Goal: Information Seeking & Learning: Learn about a topic

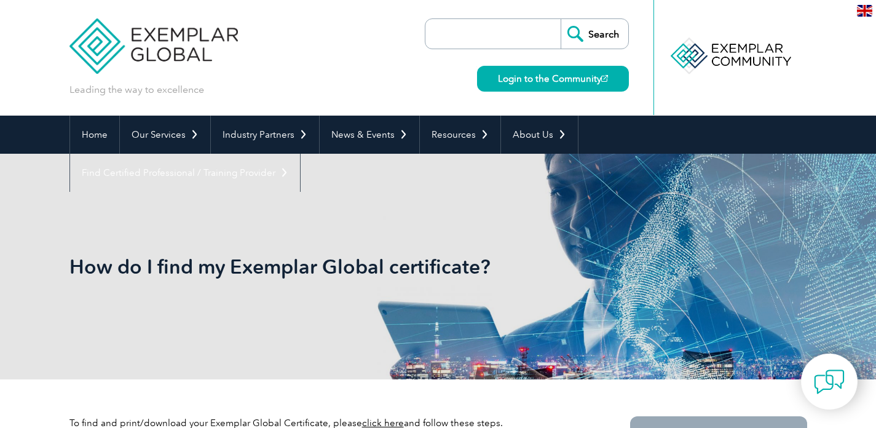
click at [447, 30] on input "search" at bounding box center [496, 34] width 129 height 30
paste input "ISO 56001:2024 Lead Auditor"
click at [484, 33] on input "ISO 56001:2024 Lead Auditor" at bounding box center [496, 34] width 129 height 30
click at [604, 40] on input "Search" at bounding box center [595, 34] width 68 height 30
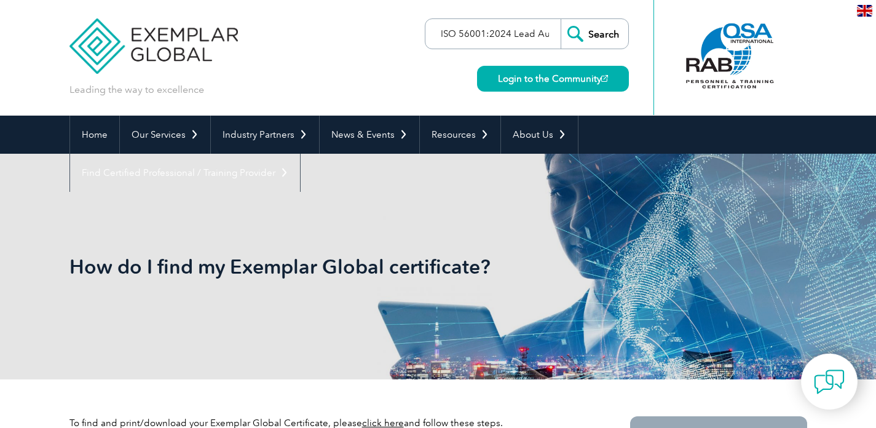
click at [502, 34] on input "ISO 56001:2024 Lead Auditor" at bounding box center [496, 34] width 129 height 30
paste input "search"
type input "ISO 56001:2024"
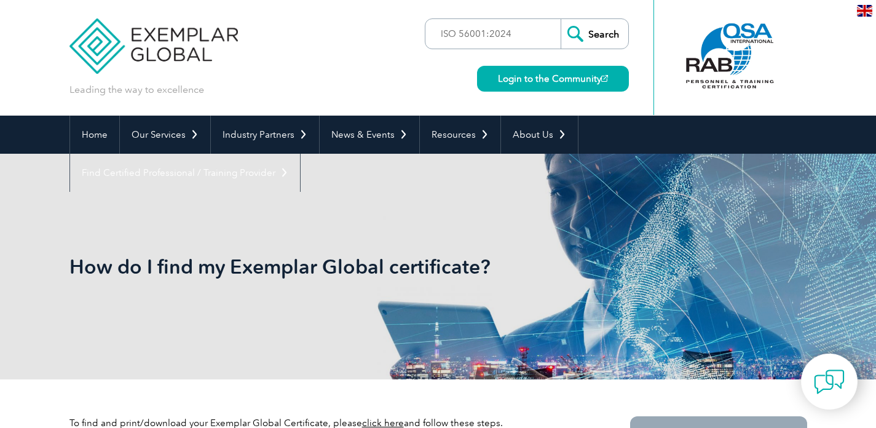
click at [593, 38] on input "Search" at bounding box center [595, 34] width 68 height 30
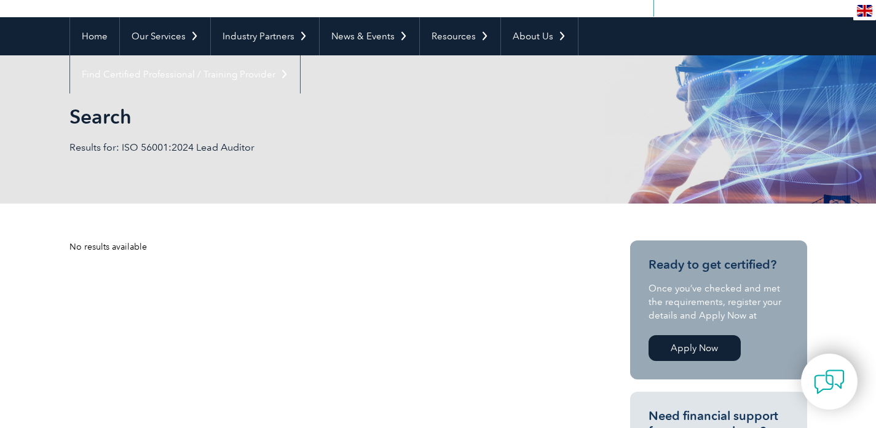
scroll to position [99, 0]
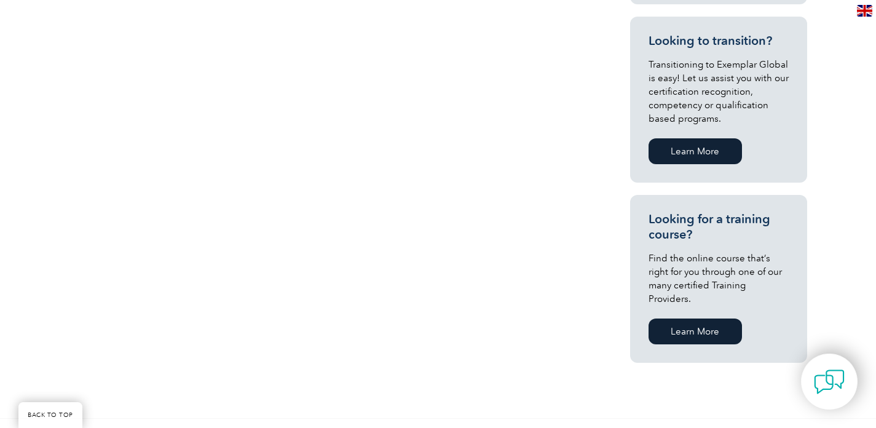
scroll to position [636, 0]
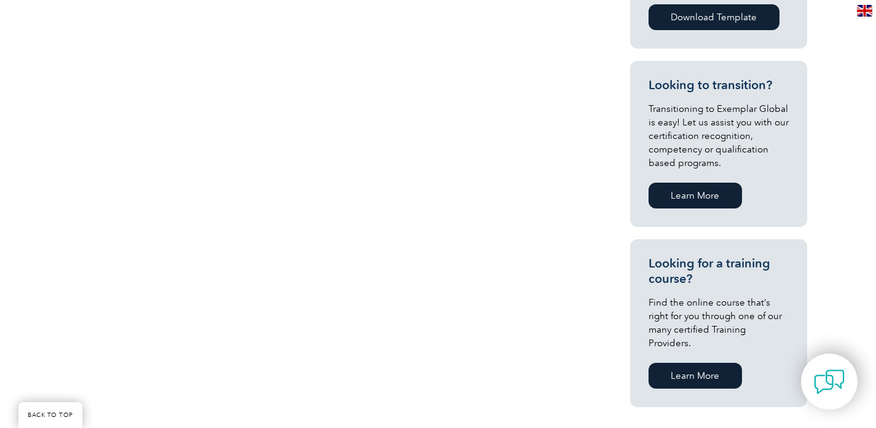
click at [692, 367] on link "Learn More" at bounding box center [695, 376] width 93 height 26
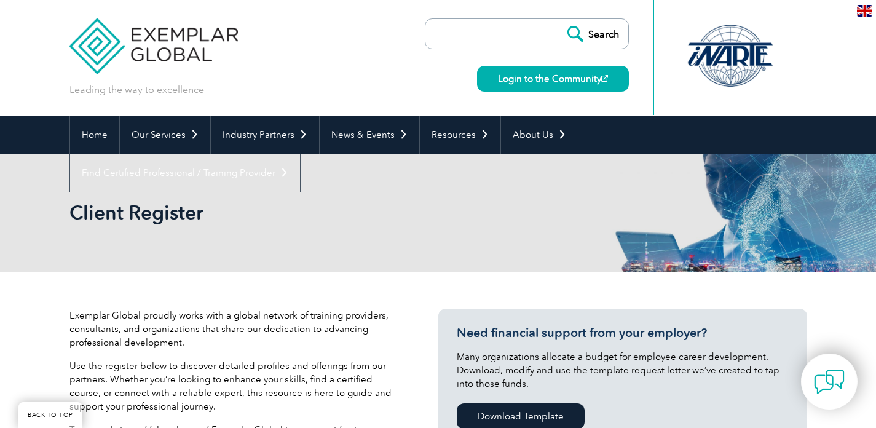
scroll to position [309, 0]
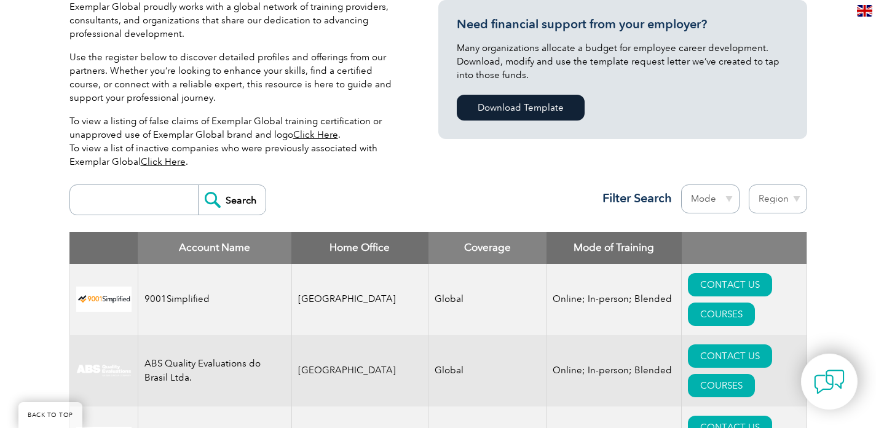
click at [176, 201] on input "search" at bounding box center [137, 200] width 122 height 30
paste input "ISO 56001:2024"
click at [256, 199] on input "Search" at bounding box center [232, 200] width 68 height 30
click at [162, 206] on input "ISO 56001:2024" at bounding box center [137, 200] width 122 height 30
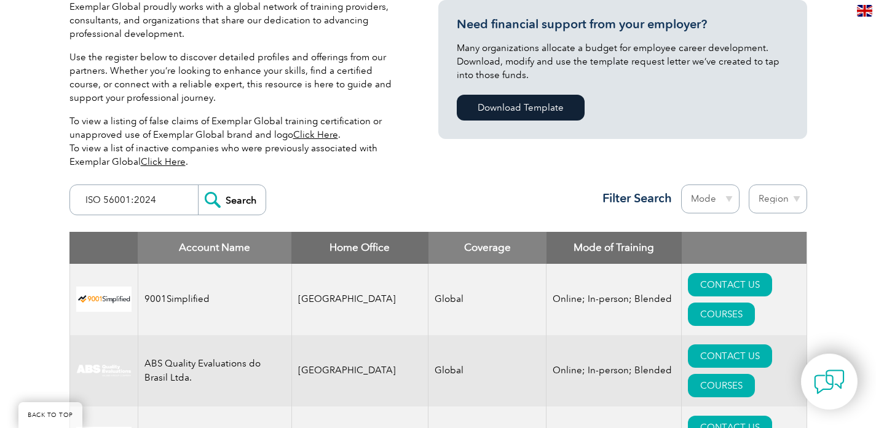
click at [162, 206] on input "ISO 56001:2024" at bounding box center [137, 200] width 122 height 30
type input "CDG TRAINING"
click at [236, 202] on input "Search" at bounding box center [232, 200] width 68 height 30
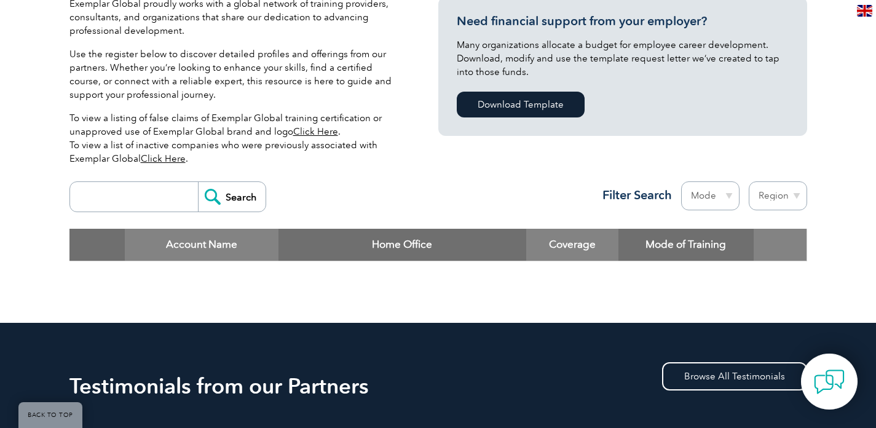
scroll to position [326, 0]
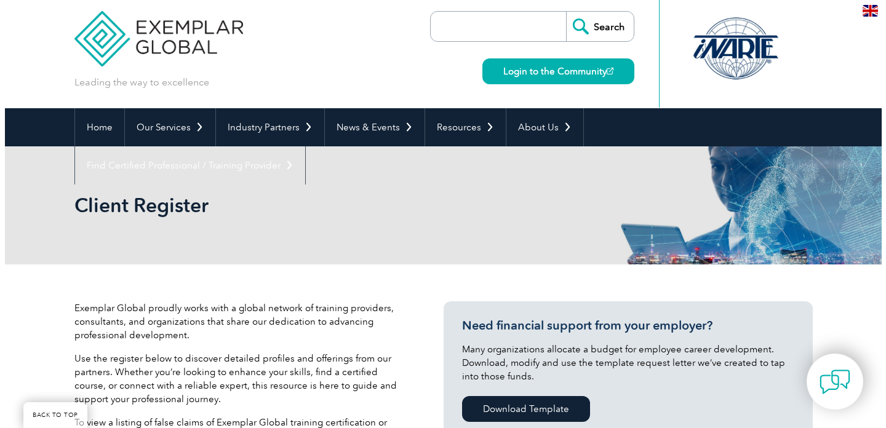
scroll to position [269, 0]
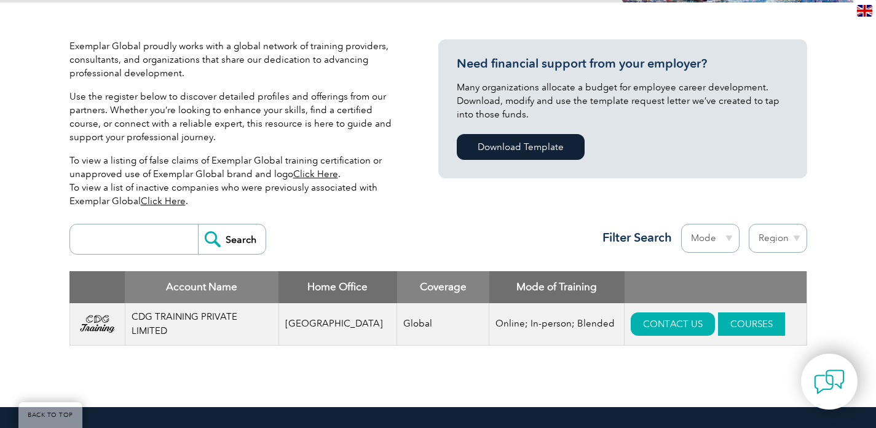
click at [752, 318] on link "COURSES" at bounding box center [751, 323] width 67 height 23
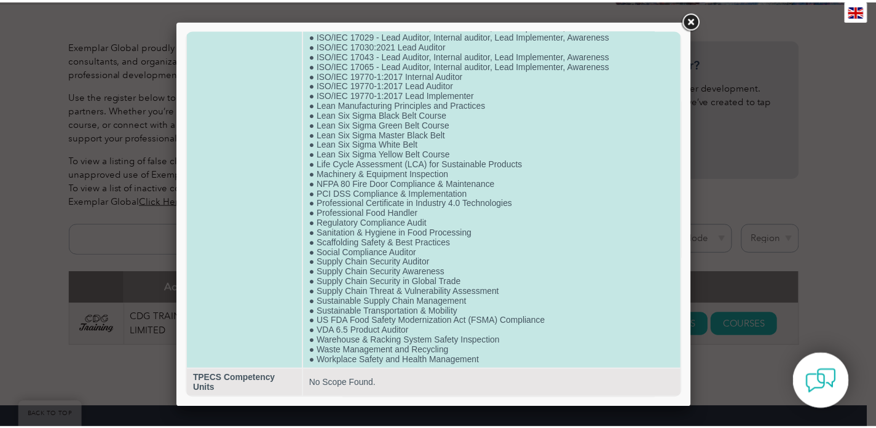
scroll to position [2477, 0]
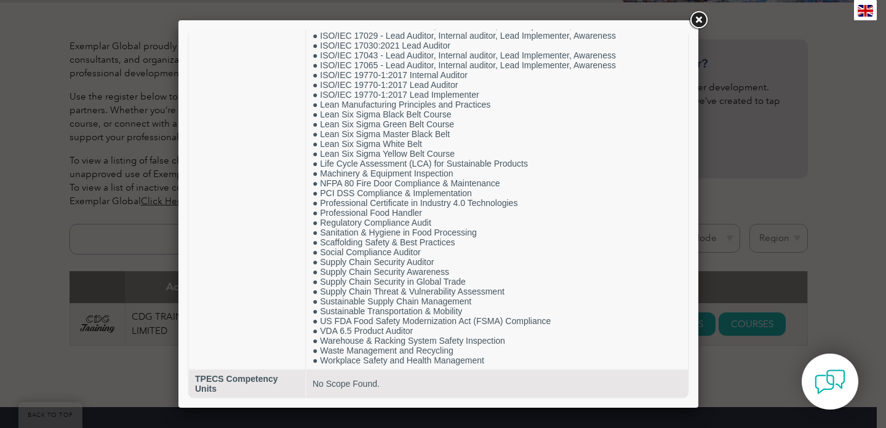
click at [775, 210] on div at bounding box center [443, 214] width 886 height 428
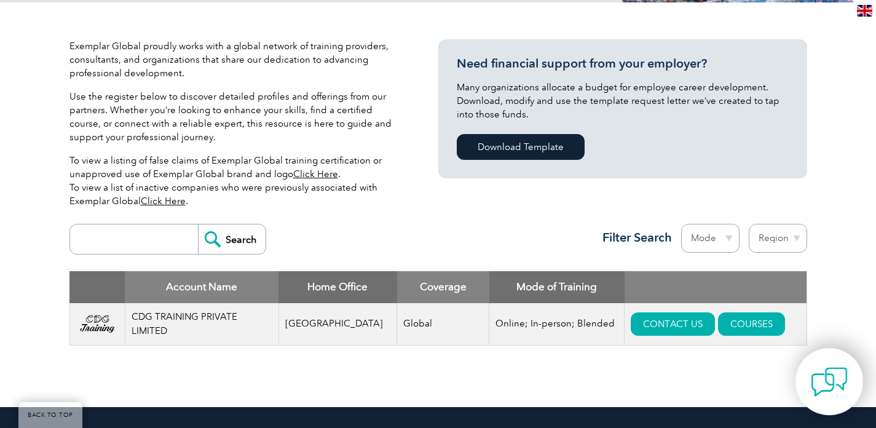
click at [828, 378] on img at bounding box center [829, 381] width 37 height 37
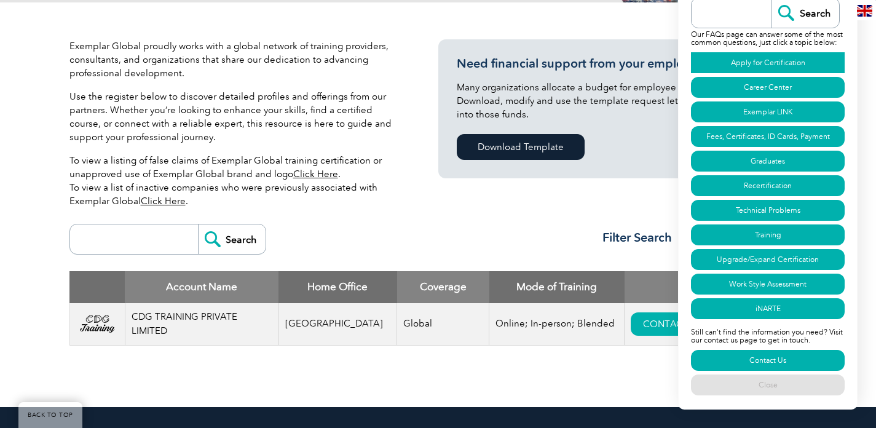
click at [787, 58] on link "Apply for Certification" at bounding box center [768, 62] width 154 height 21
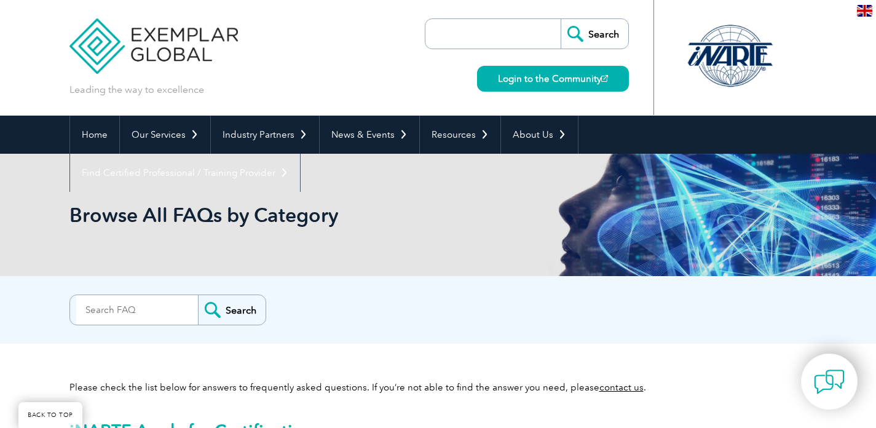
scroll to position [707, 0]
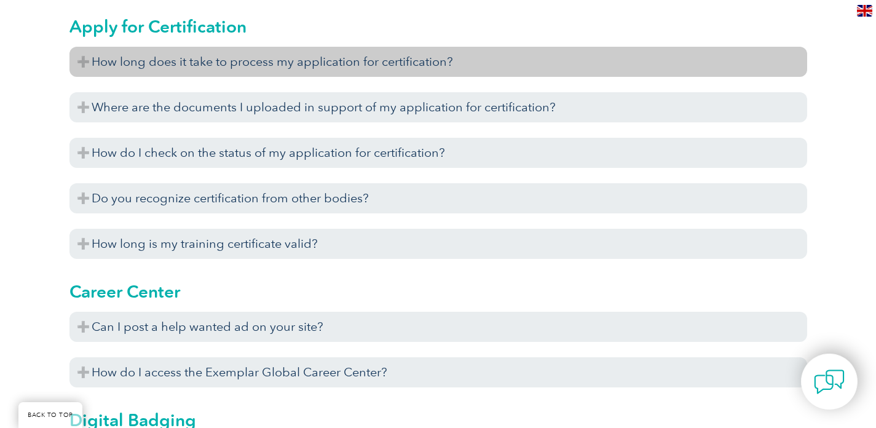
click at [423, 60] on h3 "How long does it take to process my application for certification?" at bounding box center [438, 62] width 738 height 30
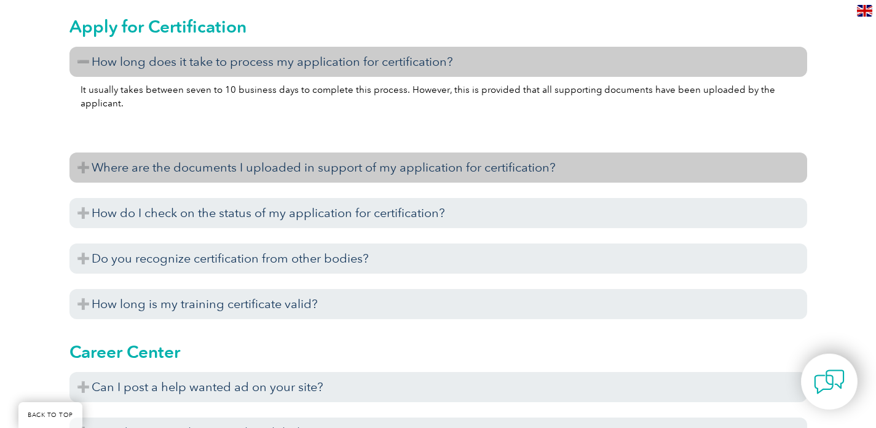
click at [349, 167] on h3 "Where are the documents I uploaded in support of my application for certificati…" at bounding box center [438, 168] width 738 height 30
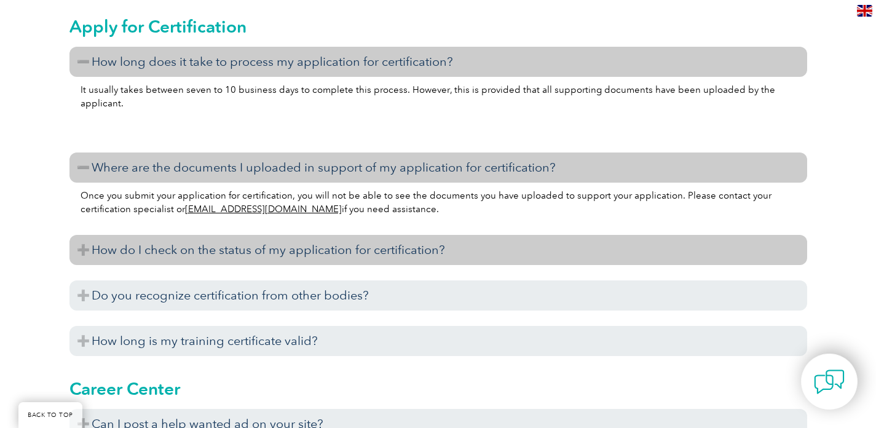
click at [290, 251] on h3 "How do I check on the status of my application for certification?" at bounding box center [438, 250] width 738 height 30
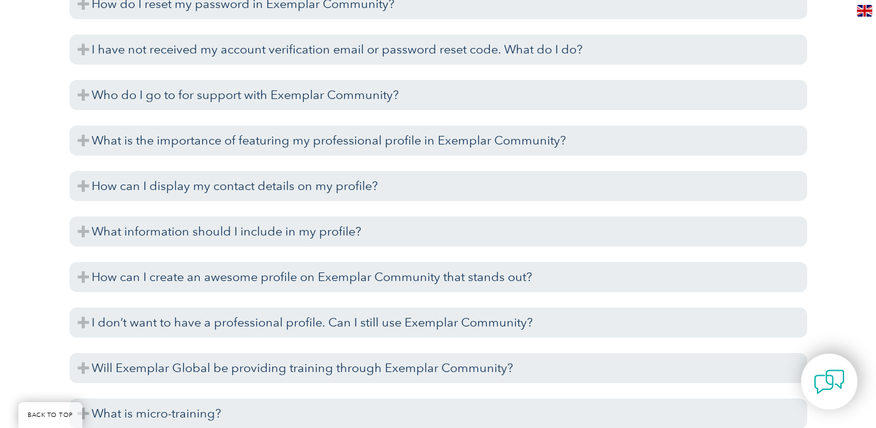
scroll to position [2883, 0]
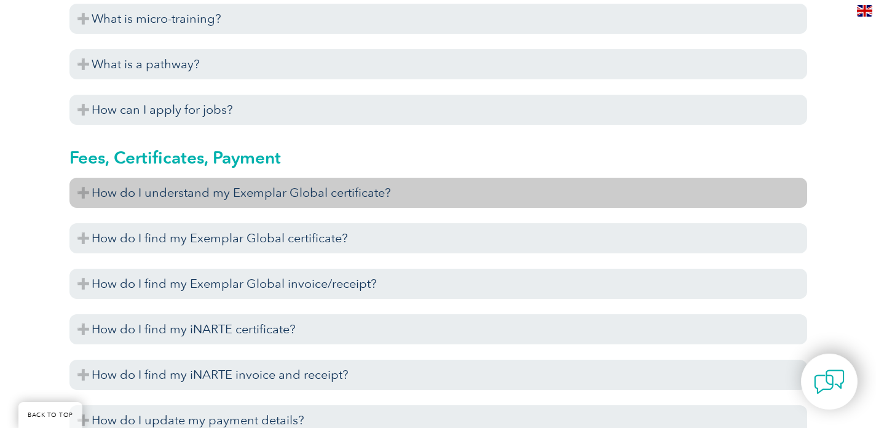
click at [263, 193] on h3 "How do I understand my Exemplar Global certificate?" at bounding box center [438, 193] width 738 height 30
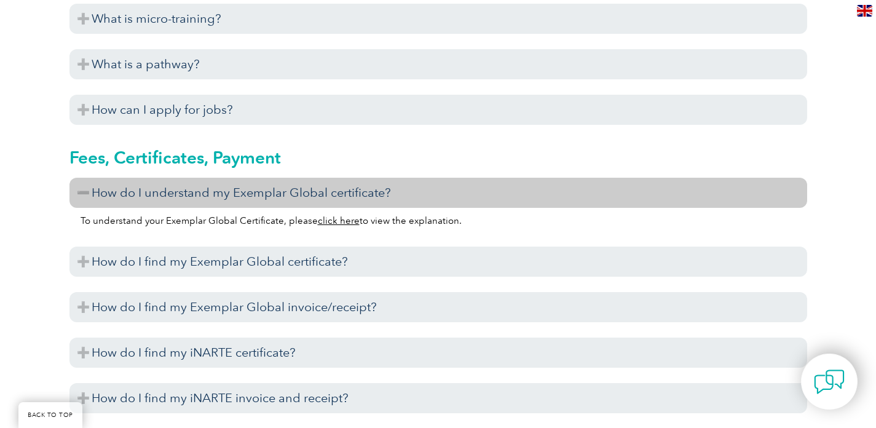
click at [335, 221] on link "click here" at bounding box center [339, 220] width 42 height 11
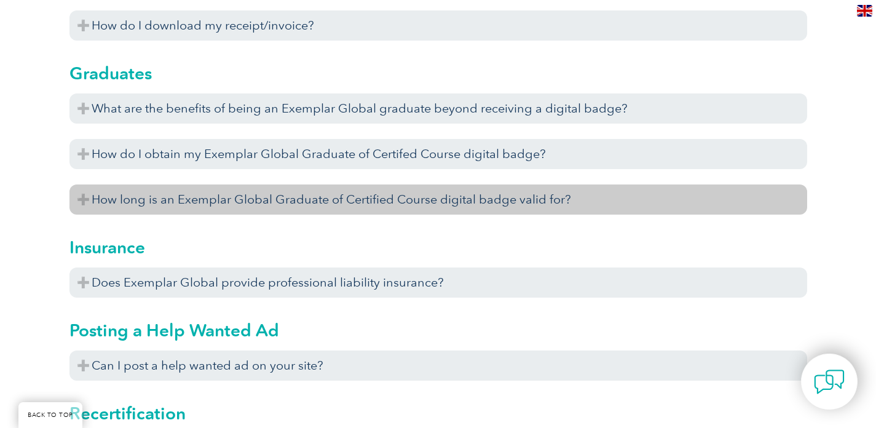
scroll to position [3778, 0]
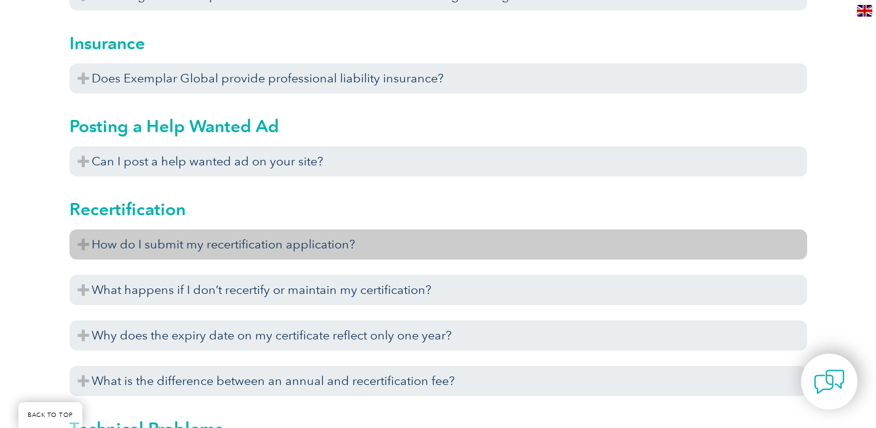
click at [210, 249] on h3 "How do I submit my recertification application?" at bounding box center [438, 244] width 738 height 30
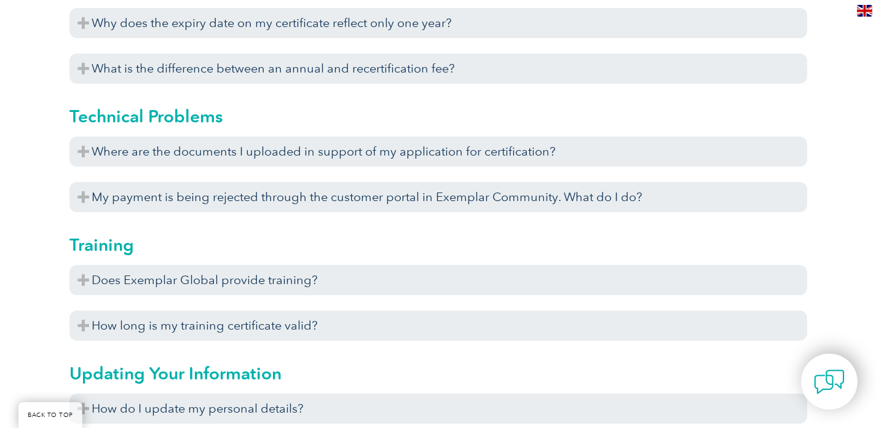
scroll to position [4173, 0]
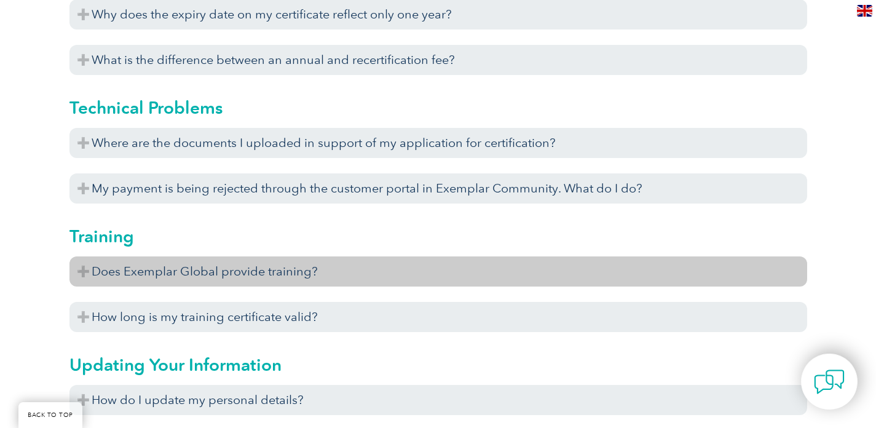
click at [192, 274] on h3 "Does Exemplar Global provide training?" at bounding box center [438, 271] width 738 height 30
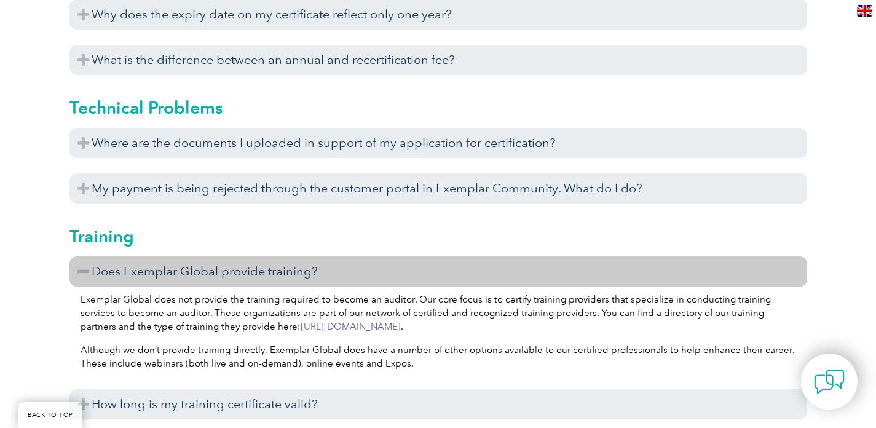
click at [336, 326] on link "https://www.exemplarglobal.org/portal/files/tpsearchregister.php" at bounding box center [351, 326] width 100 height 11
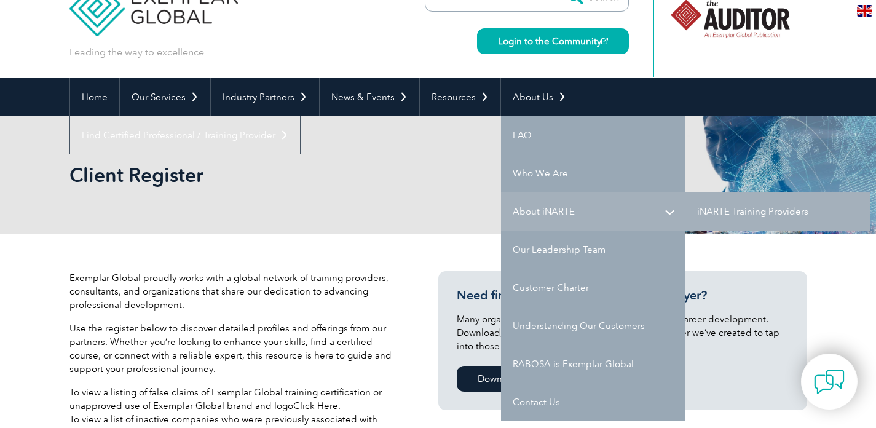
scroll to position [45, 0]
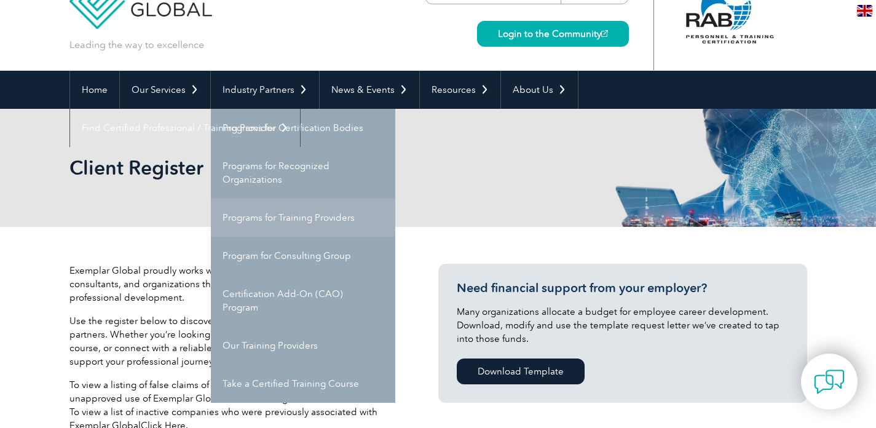
click at [260, 226] on link "Programs for Training Providers" at bounding box center [303, 218] width 184 height 38
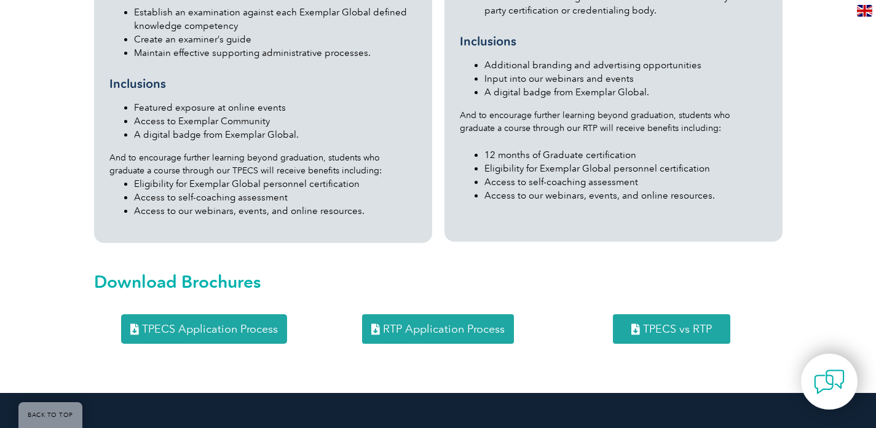
scroll to position [1512, 0]
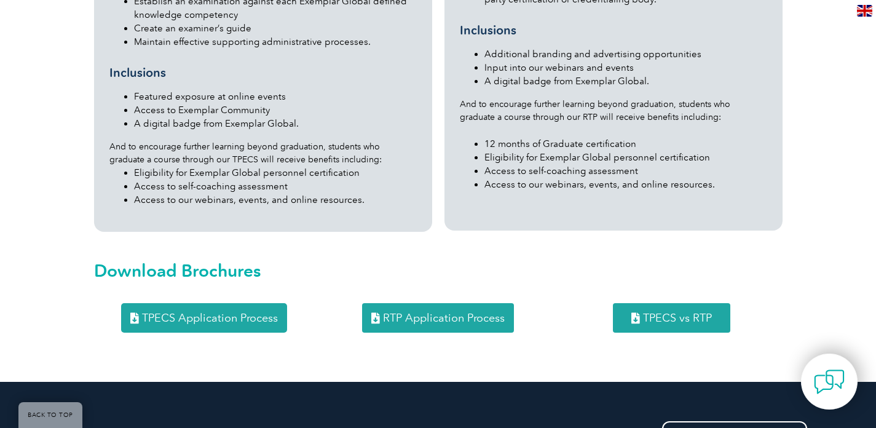
click at [224, 312] on span "TPECS Application Process" at bounding box center [210, 317] width 136 height 11
click at [413, 312] on span "RTP Application Process" at bounding box center [444, 317] width 122 height 11
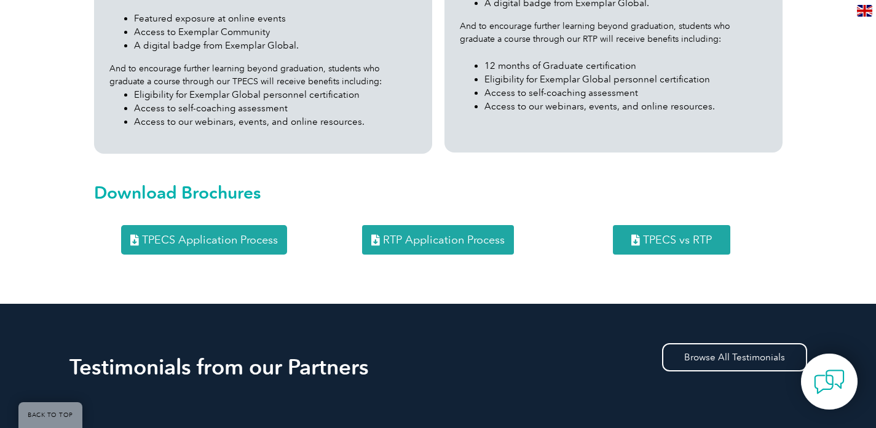
click at [655, 234] on span "TPECS vs RTP" at bounding box center [677, 239] width 69 height 11
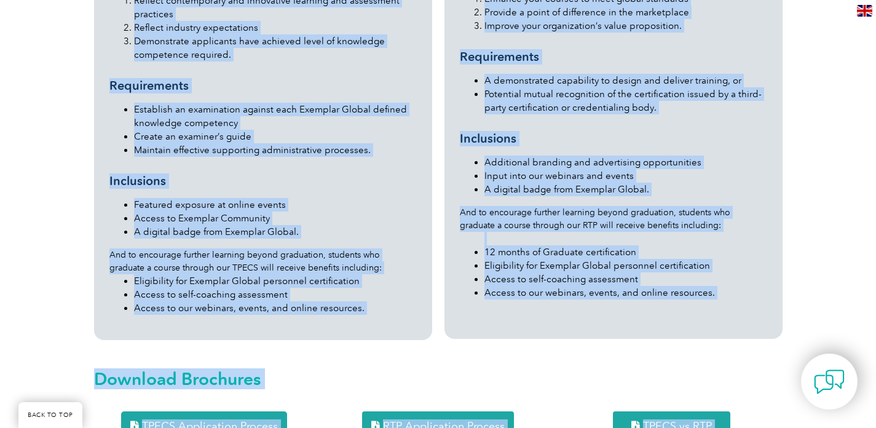
scroll to position [1422, 0]
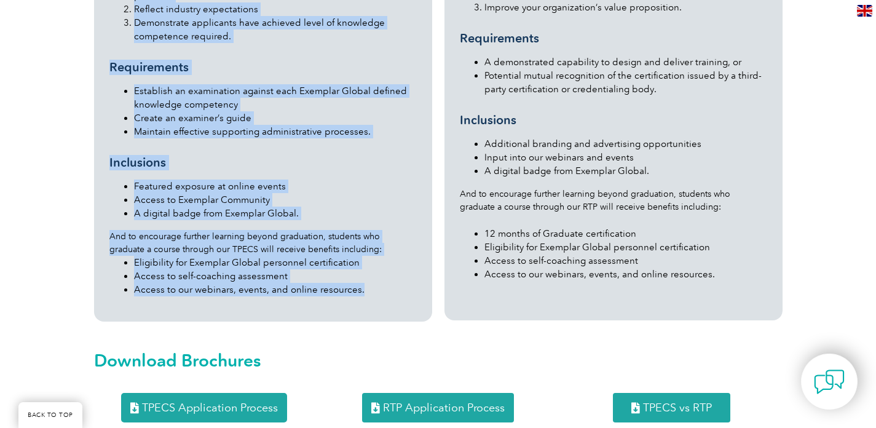
drag, startPoint x: 109, startPoint y: 71, endPoint x: 371, endPoint y: 268, distance: 327.7
click at [371, 268] on div "Training Provider and Examiner Certification Scheme (TPECS) Our Training Provid…" at bounding box center [262, 65] width 307 height 483
copy div "Loremips Dolorsit ame Consecte Adipiscingeli Seddoe (TEMPO) Inc Utlabore Etdolo…"
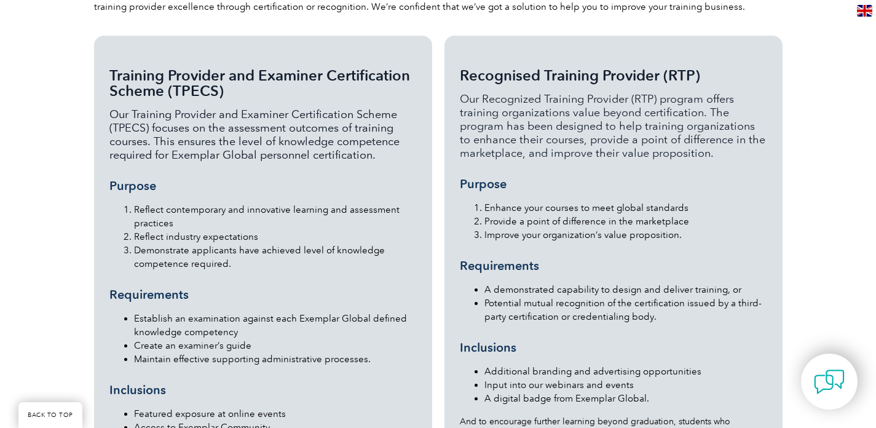
scroll to position [1191, 0]
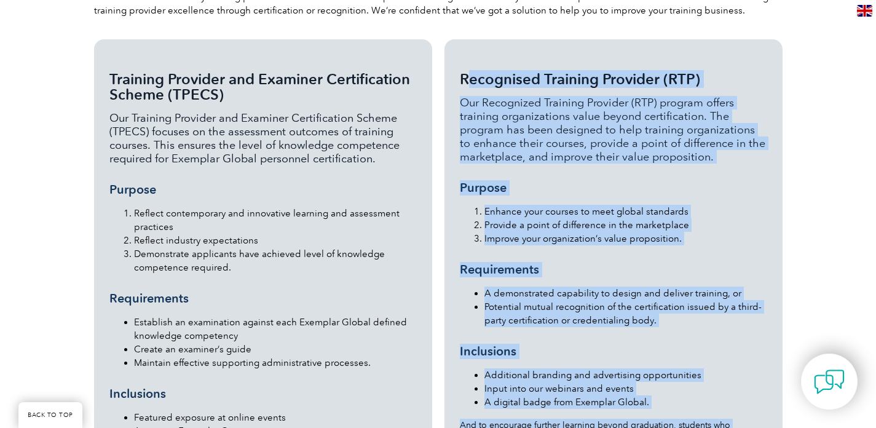
drag, startPoint x: 718, startPoint y: 313, endPoint x: 457, endPoint y: 52, distance: 368.8
click at [457, 52] on div "Recognised Training Provider (RTP) Our Recognized Training Provider (RTP) progr…" at bounding box center [614, 295] width 338 height 512
copy div "Loremipsum Dolorsit Ametcons (ADI) Eli Seddoeiusm Temporin Utlabore (ETD) magna…"
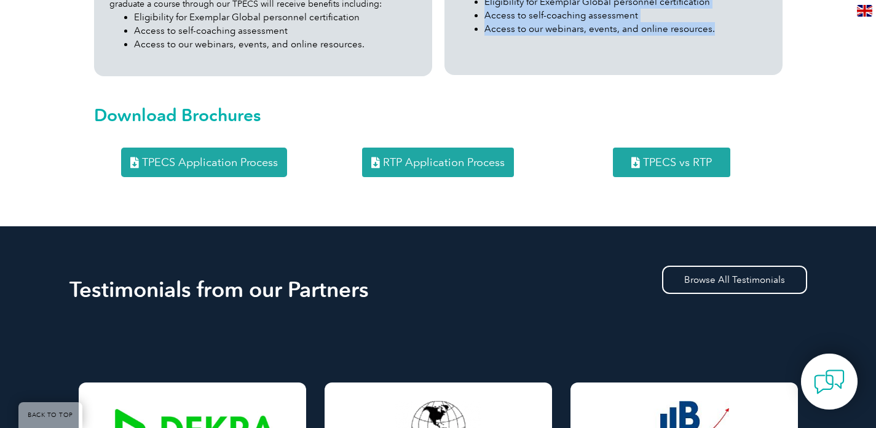
scroll to position [1644, 0]
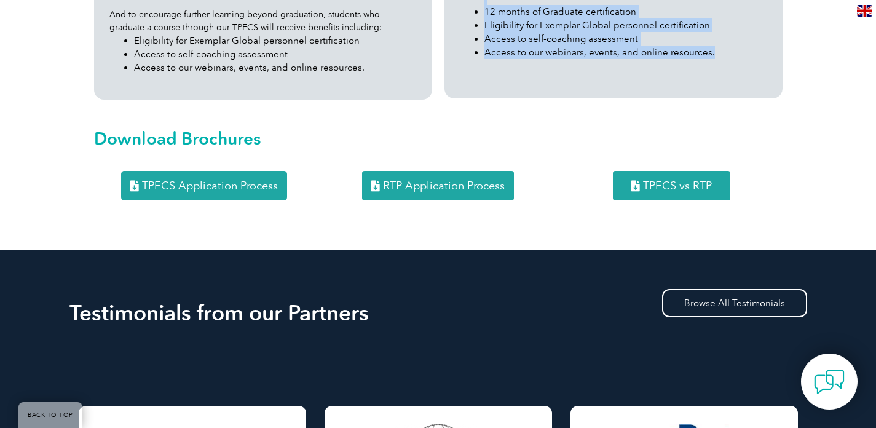
click at [244, 180] on span "TPECS Application Process" at bounding box center [210, 185] width 136 height 11
click at [438, 180] on span "RTP Application Process" at bounding box center [444, 185] width 122 height 11
click at [650, 180] on span "TPECS vs RTP" at bounding box center [677, 185] width 69 height 11
click at [450, 112] on div "Download Brochures" at bounding box center [438, 135] width 689 height 47
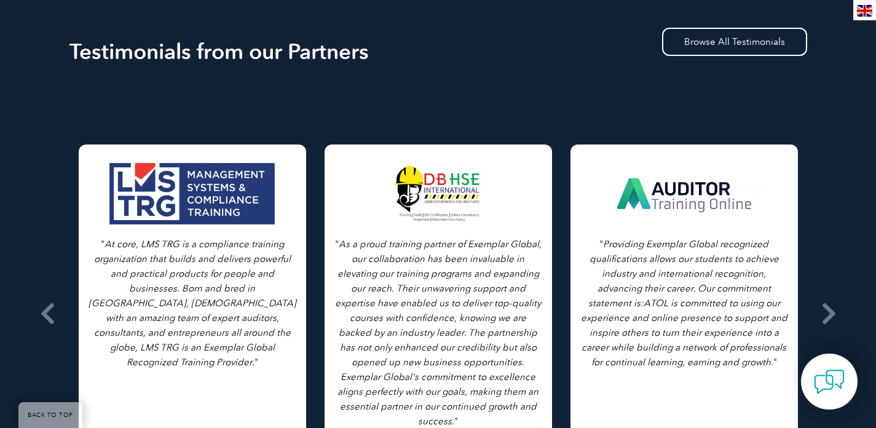
scroll to position [1930, 0]
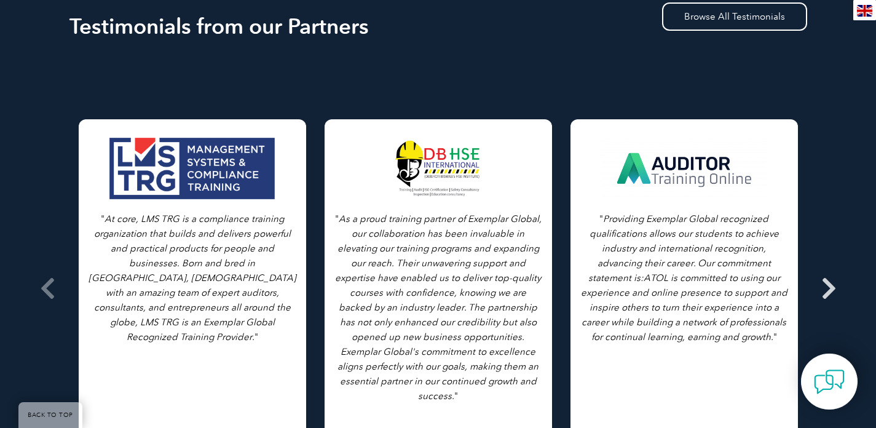
click at [833, 288] on icon at bounding box center [829, 288] width 15 height 0
click at [832, 288] on icon at bounding box center [829, 288] width 15 height 0
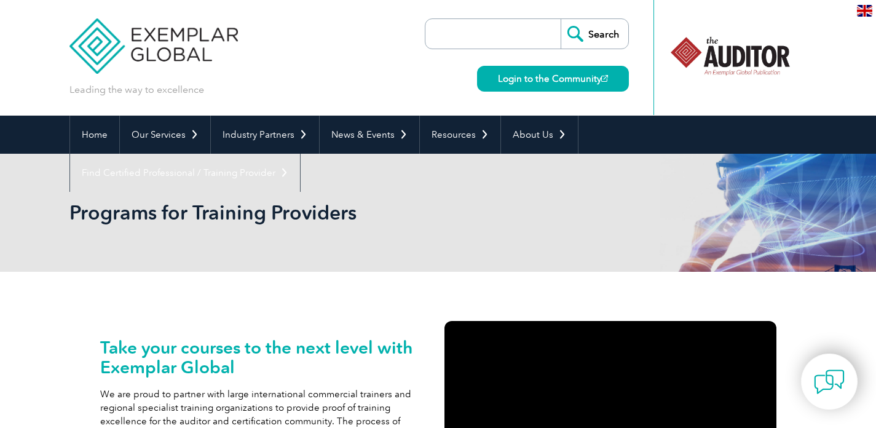
scroll to position [0, 0]
